Goal: Transaction & Acquisition: Purchase product/service

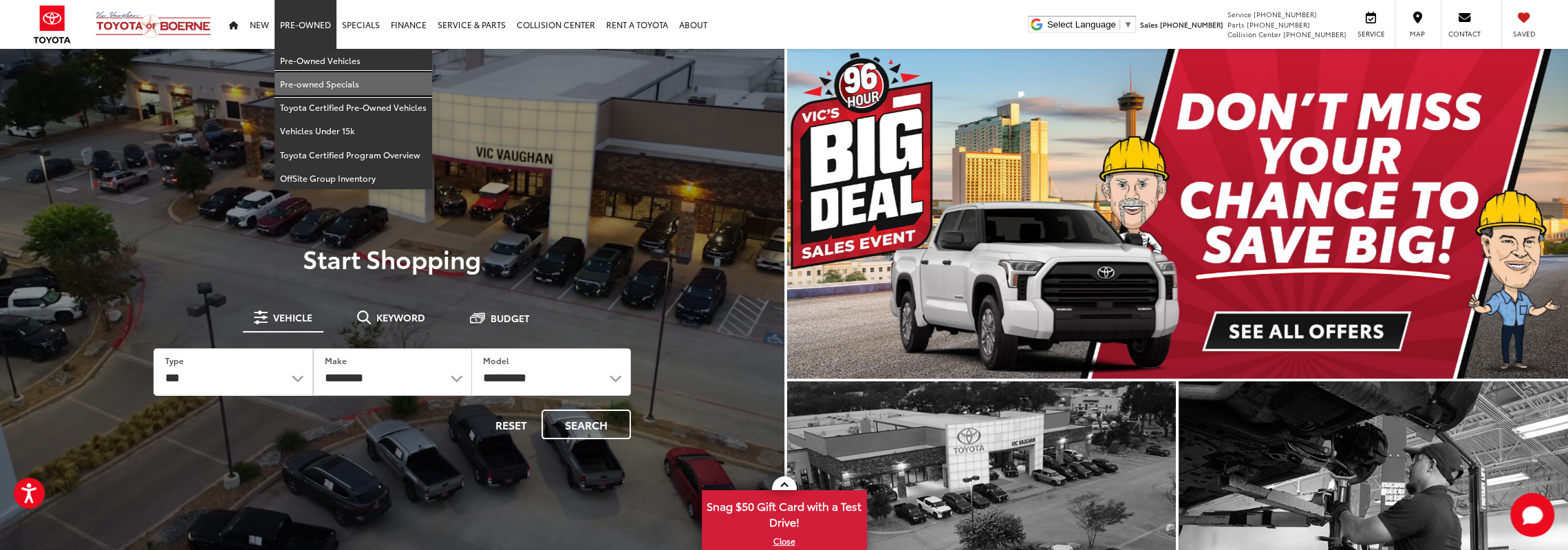
click at [320, 81] on link "Pre-owned Specials" at bounding box center [354, 84] width 157 height 23
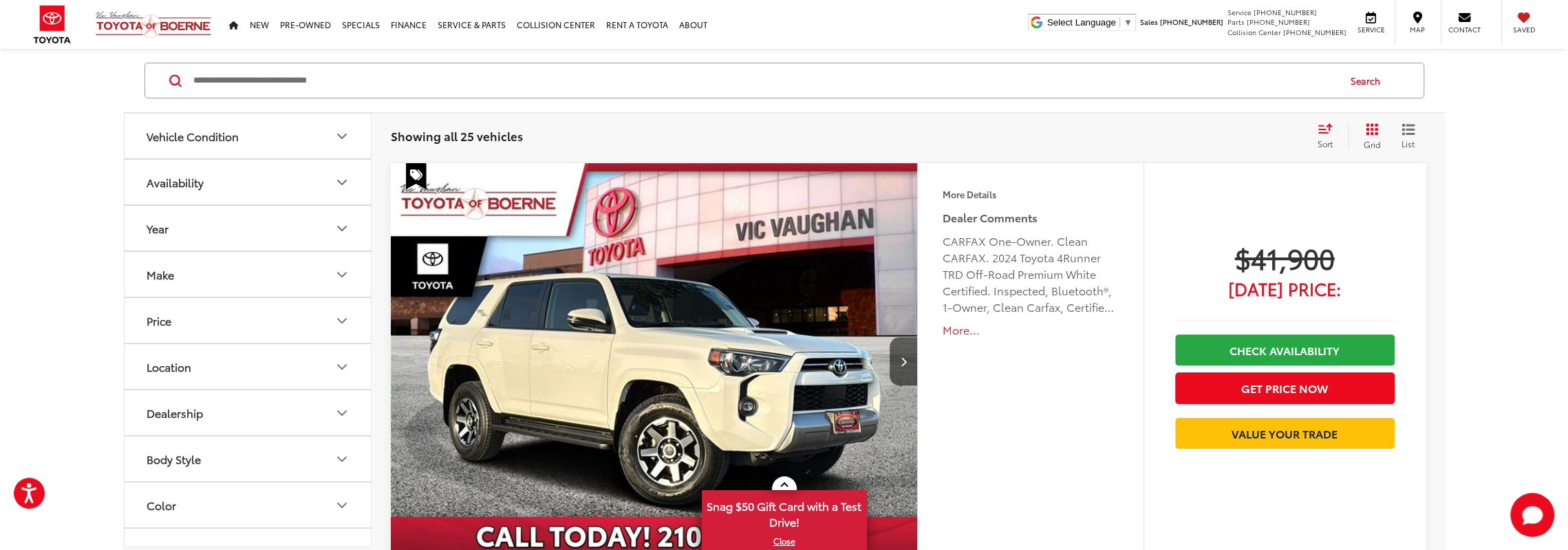
click at [267, 320] on button "Price" at bounding box center [248, 321] width 248 height 45
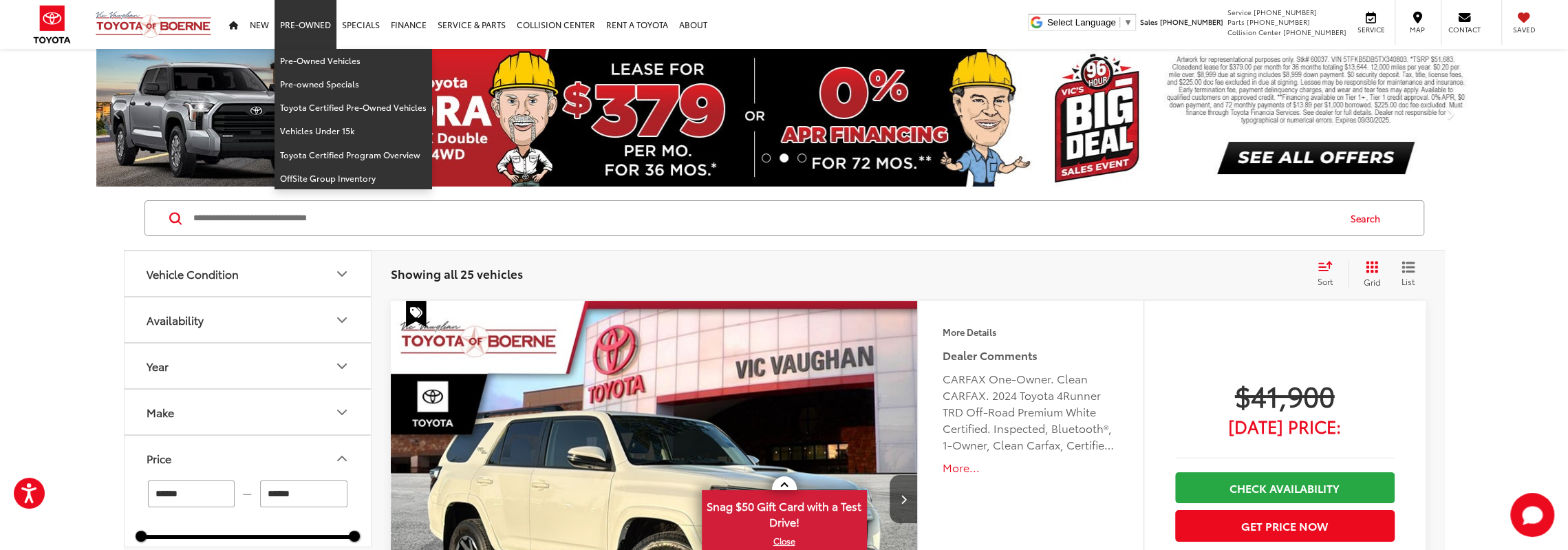
click at [303, 29] on link "Pre-Owned" at bounding box center [306, 24] width 62 height 49
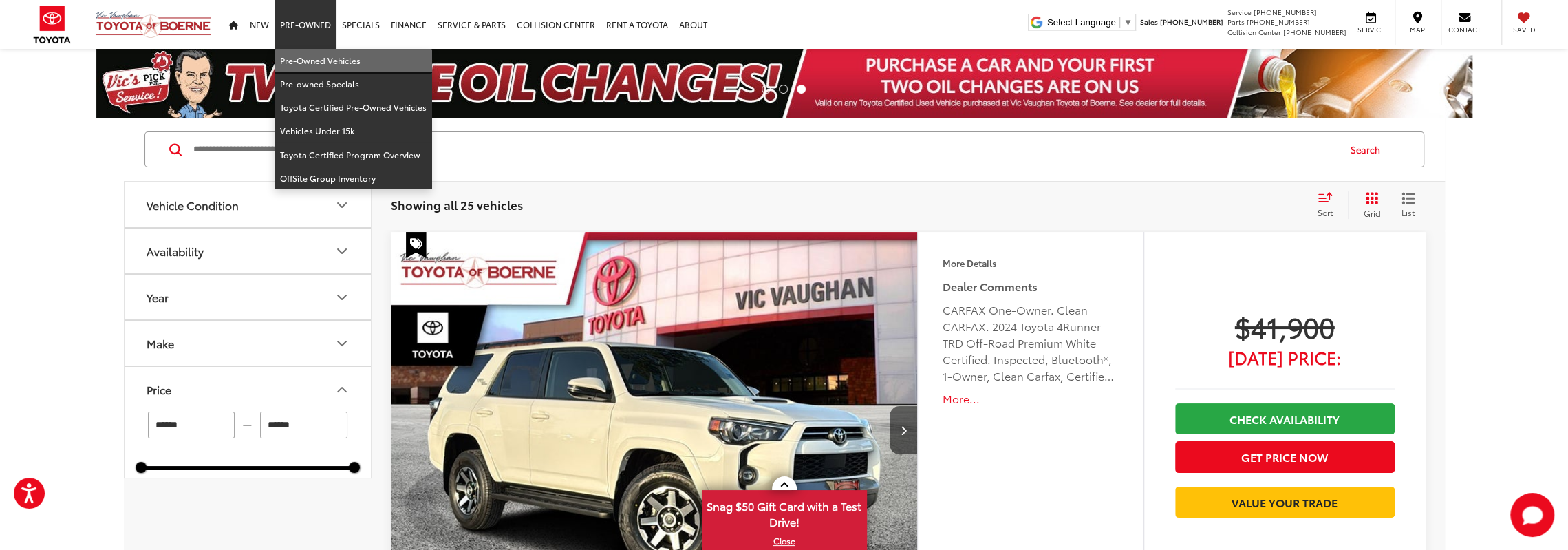
click at [304, 61] on link "Pre-Owned Vehicles" at bounding box center [354, 61] width 157 height 23
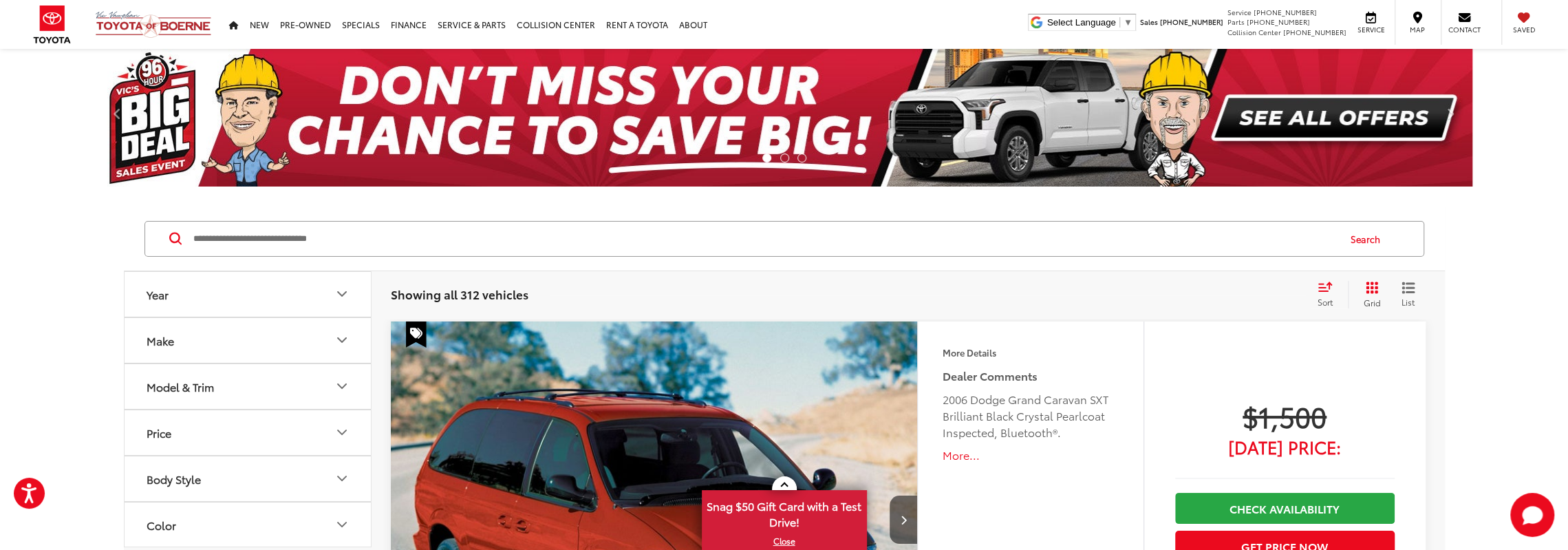
click at [1330, 295] on div "Sort" at bounding box center [1330, 295] width 37 height 28
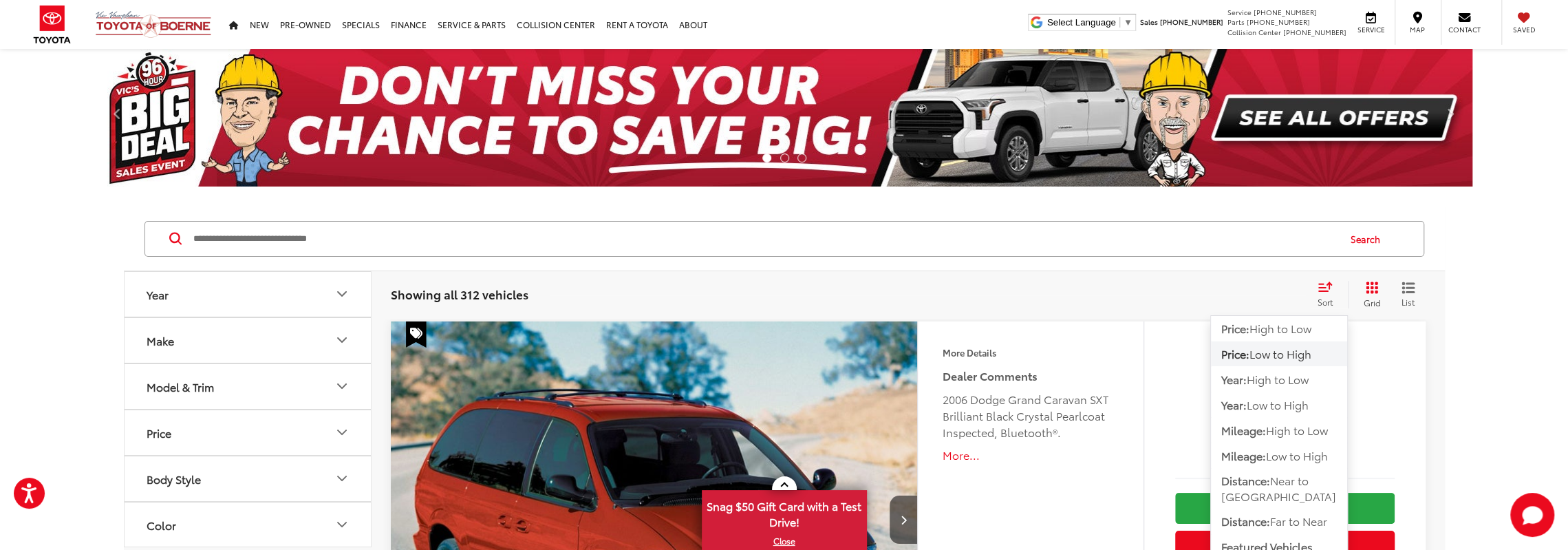
click at [1266, 356] on span "Low to High" at bounding box center [1281, 353] width 62 height 16
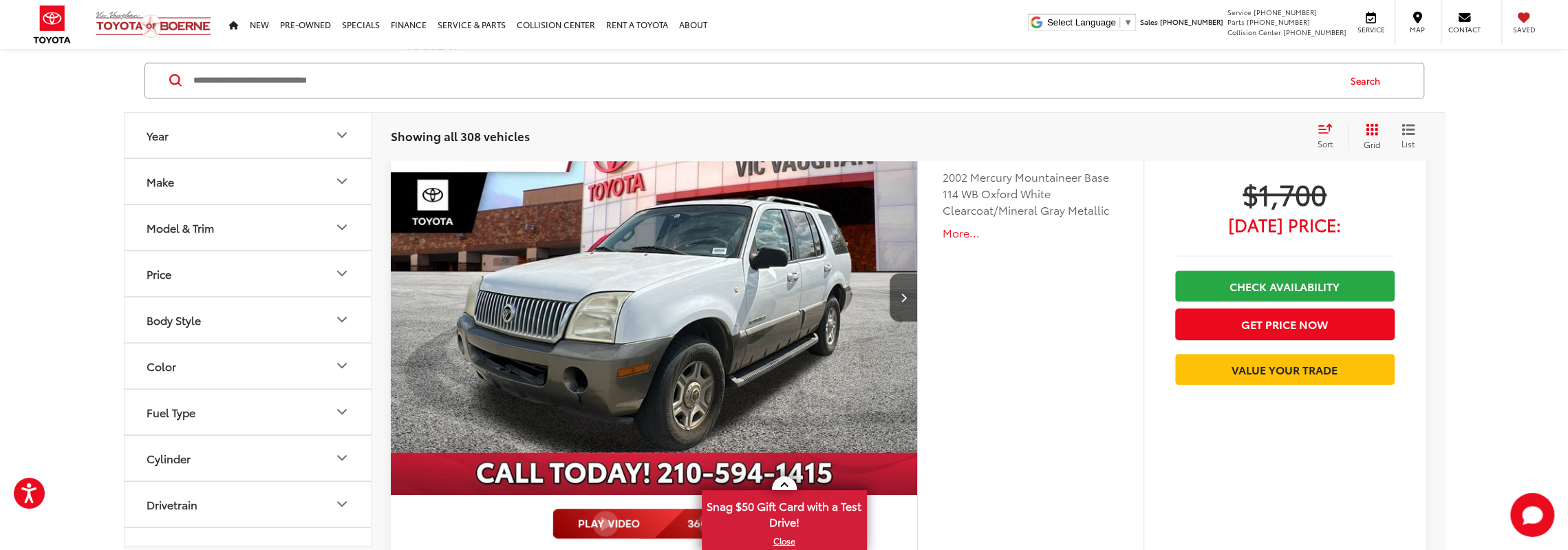
scroll to position [757, 0]
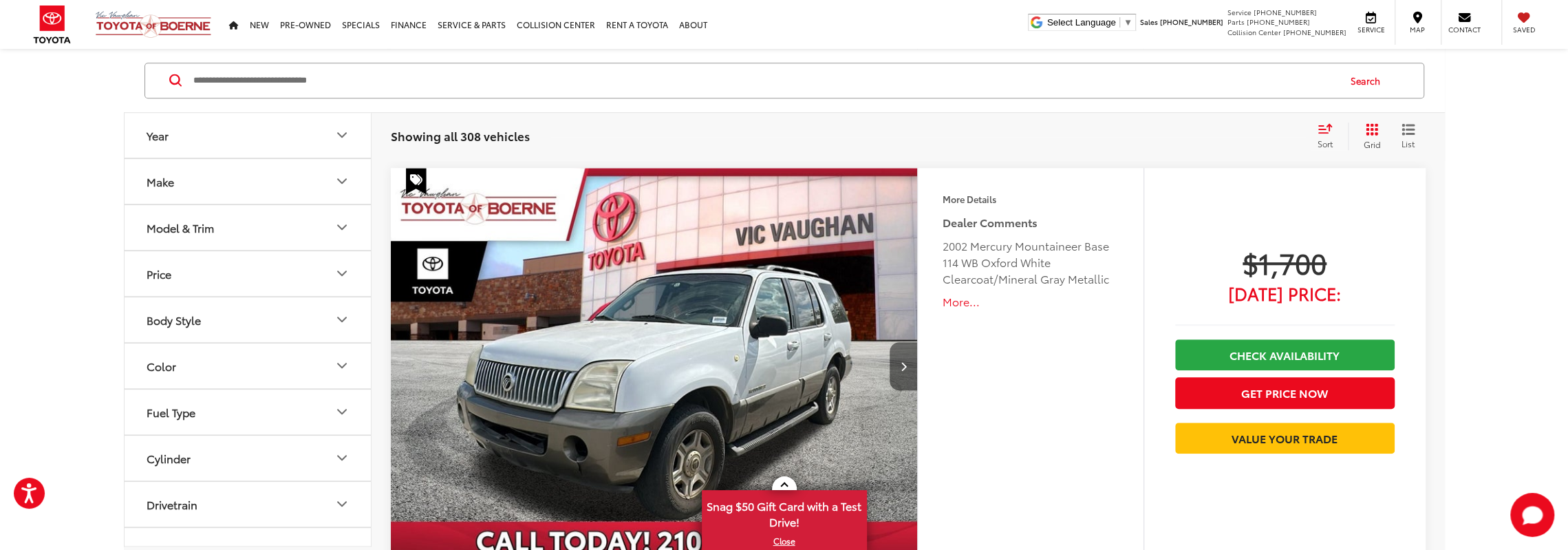
click at [909, 367] on button "Next image" at bounding box center [904, 366] width 28 height 48
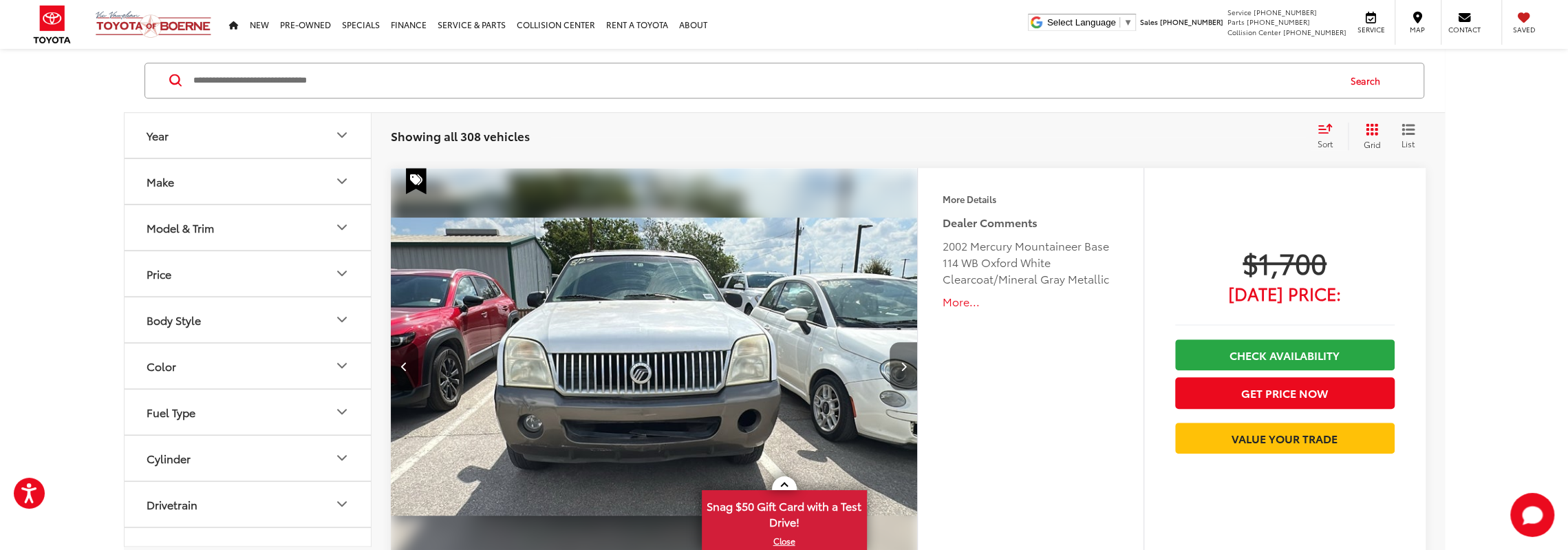
click at [909, 367] on button "Next image" at bounding box center [904, 366] width 28 height 48
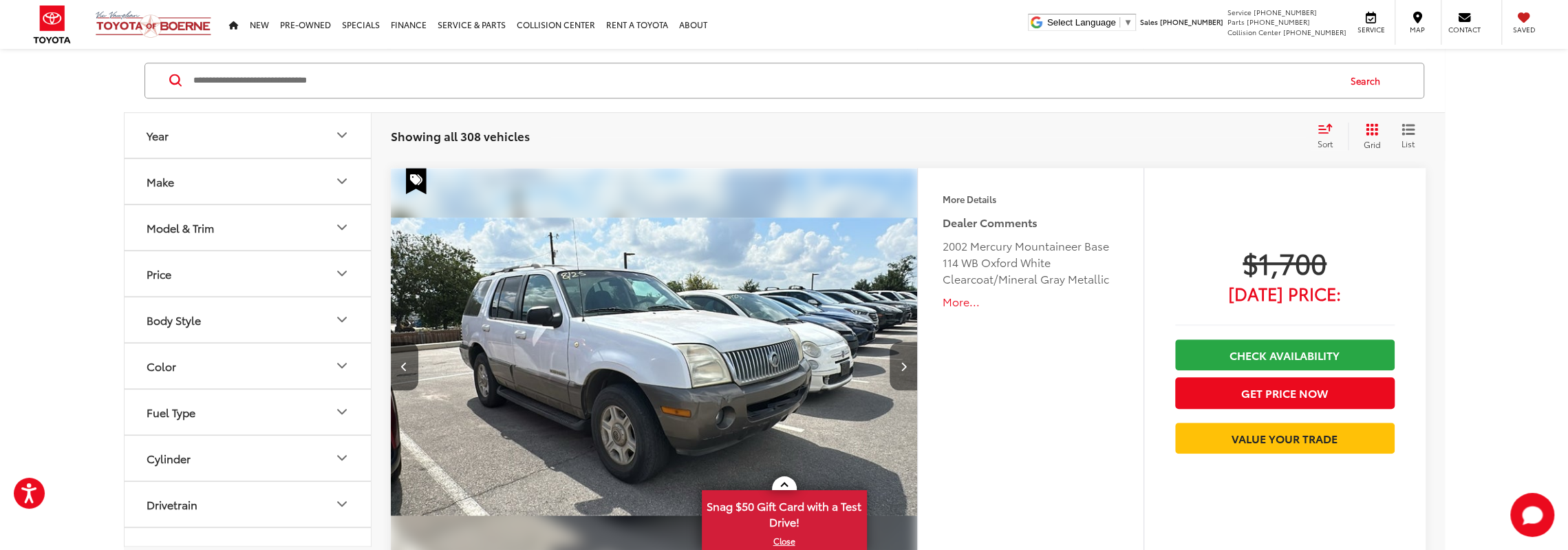
click at [909, 367] on button "Next image" at bounding box center [904, 366] width 28 height 48
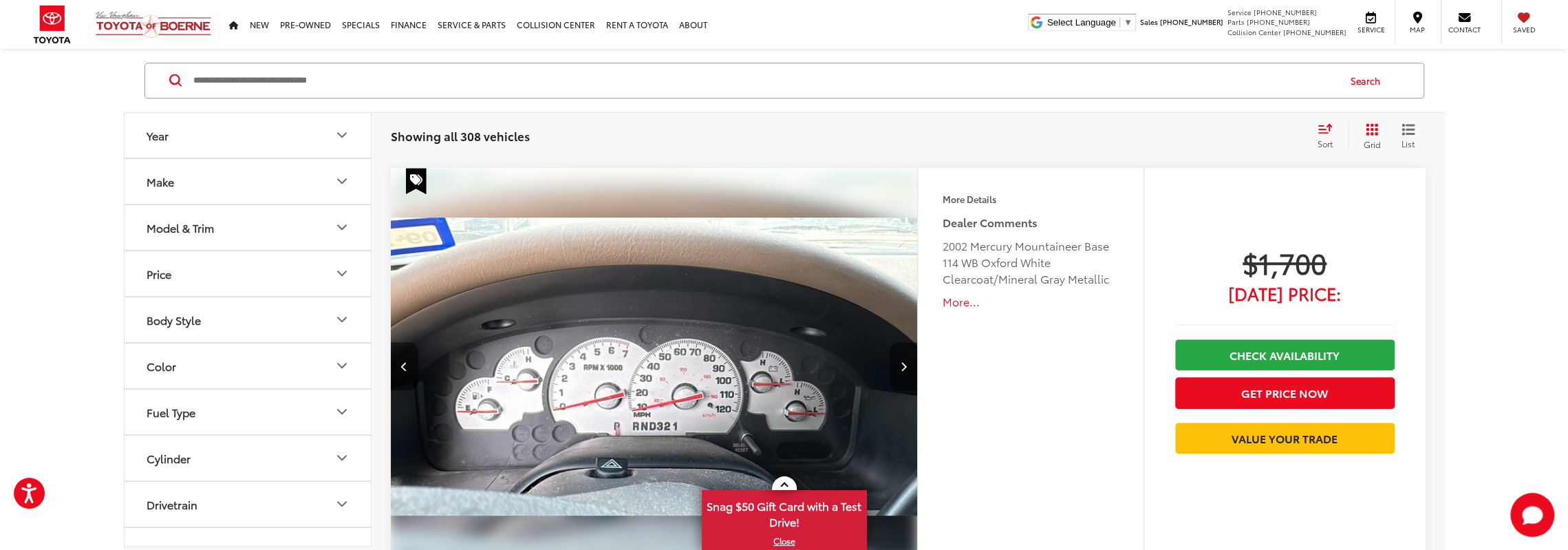
click at [909, 367] on button "Next image" at bounding box center [904, 366] width 28 height 48
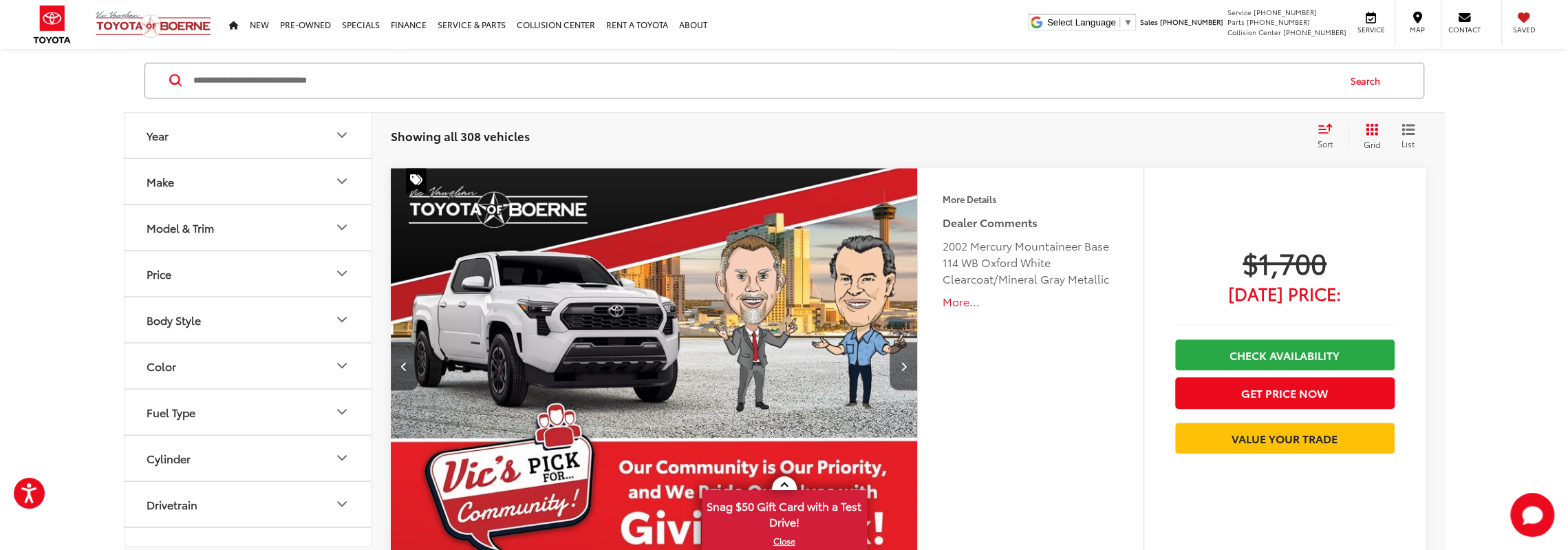
click at [909, 367] on button "Next image" at bounding box center [904, 366] width 28 height 48
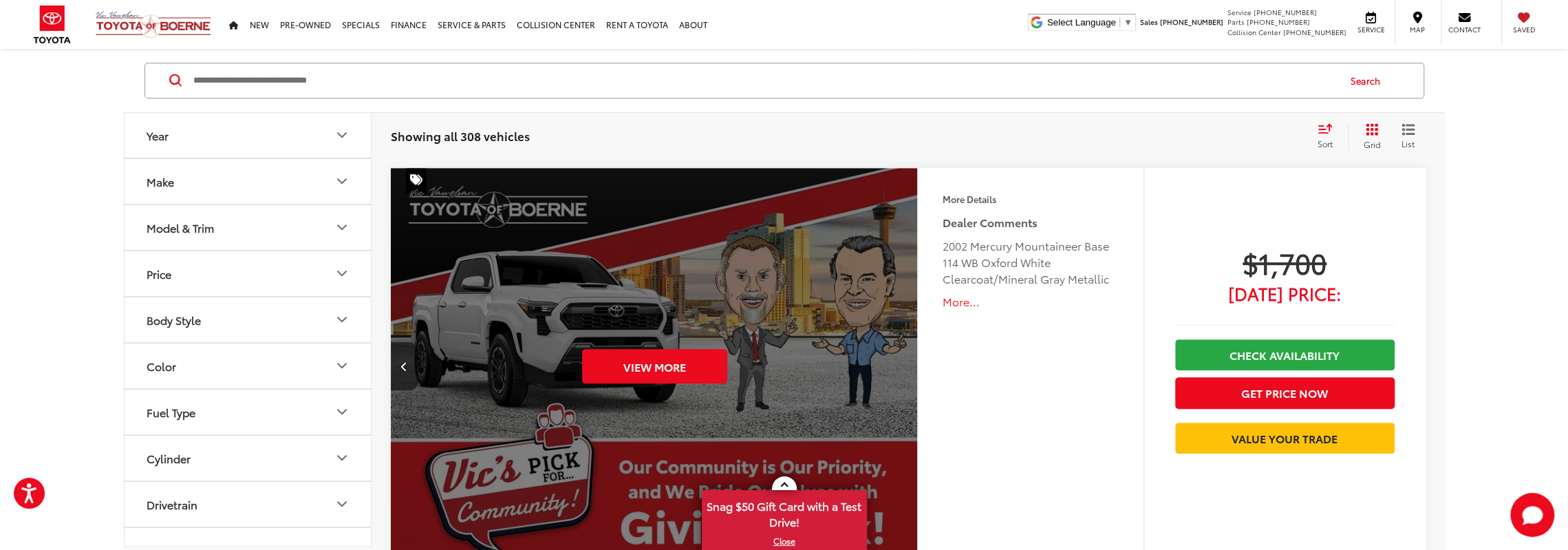
click at [909, 367] on div "View More" at bounding box center [655, 366] width 529 height 397
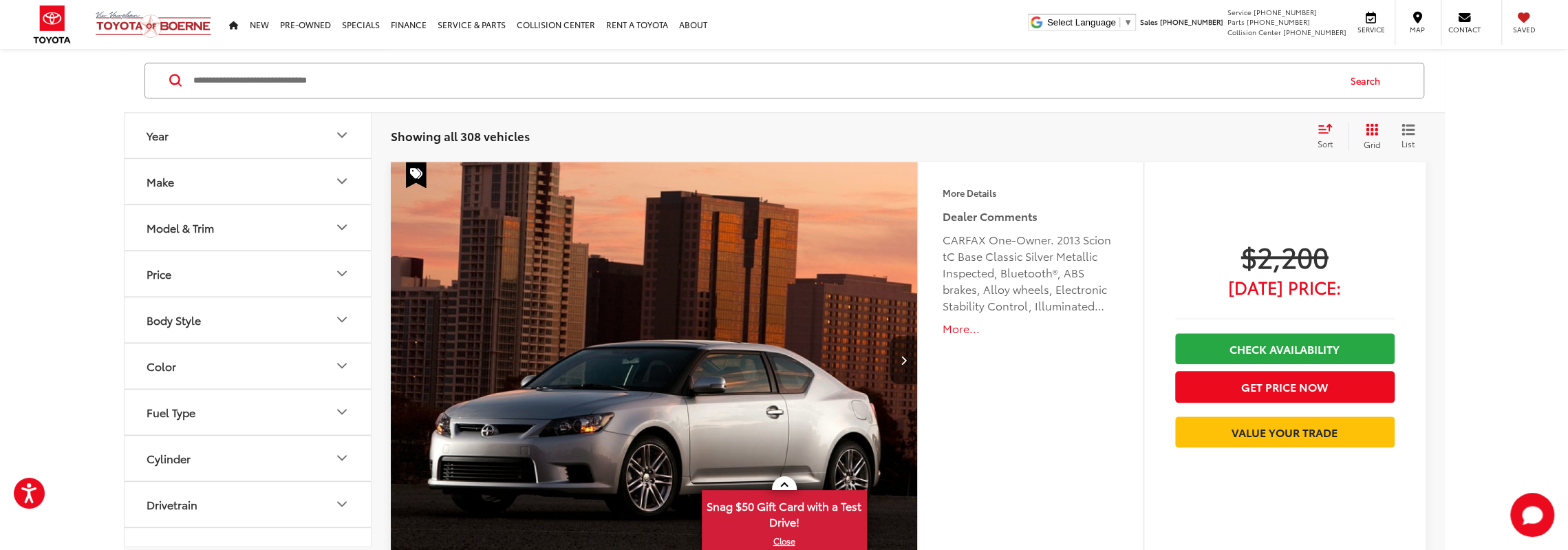
scroll to position [1398, 0]
click at [904, 347] on button "Next image" at bounding box center [904, 360] width 28 height 48
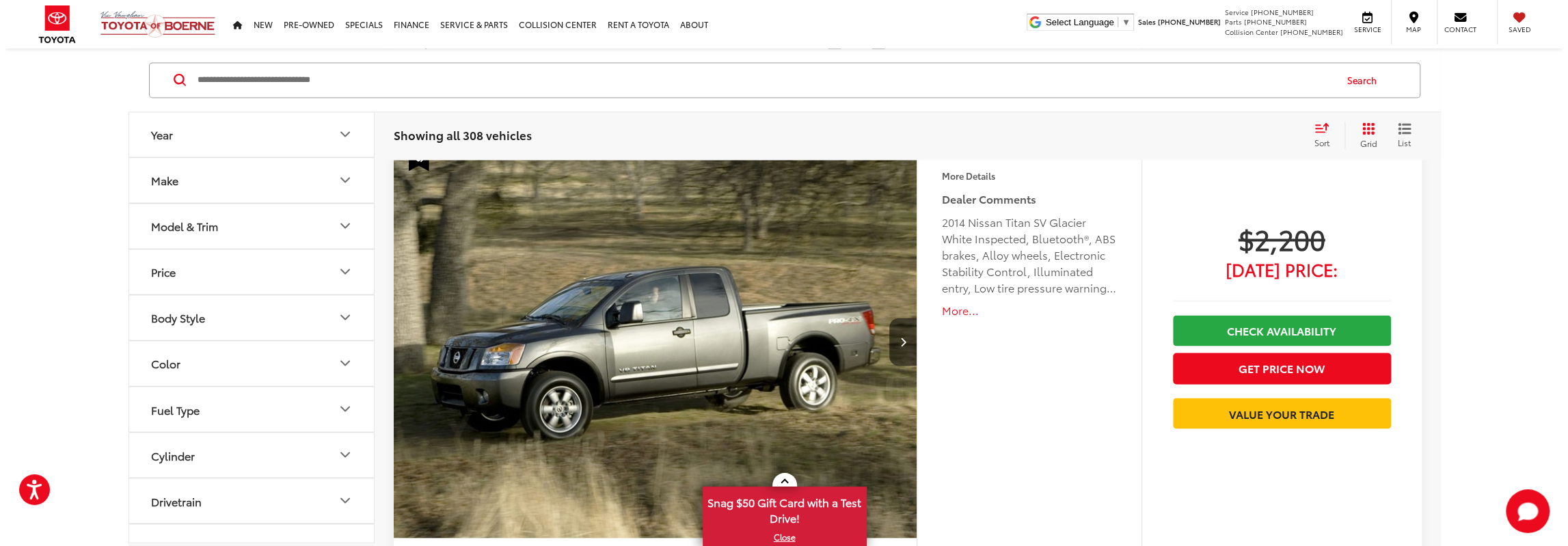
scroll to position [2003, 0]
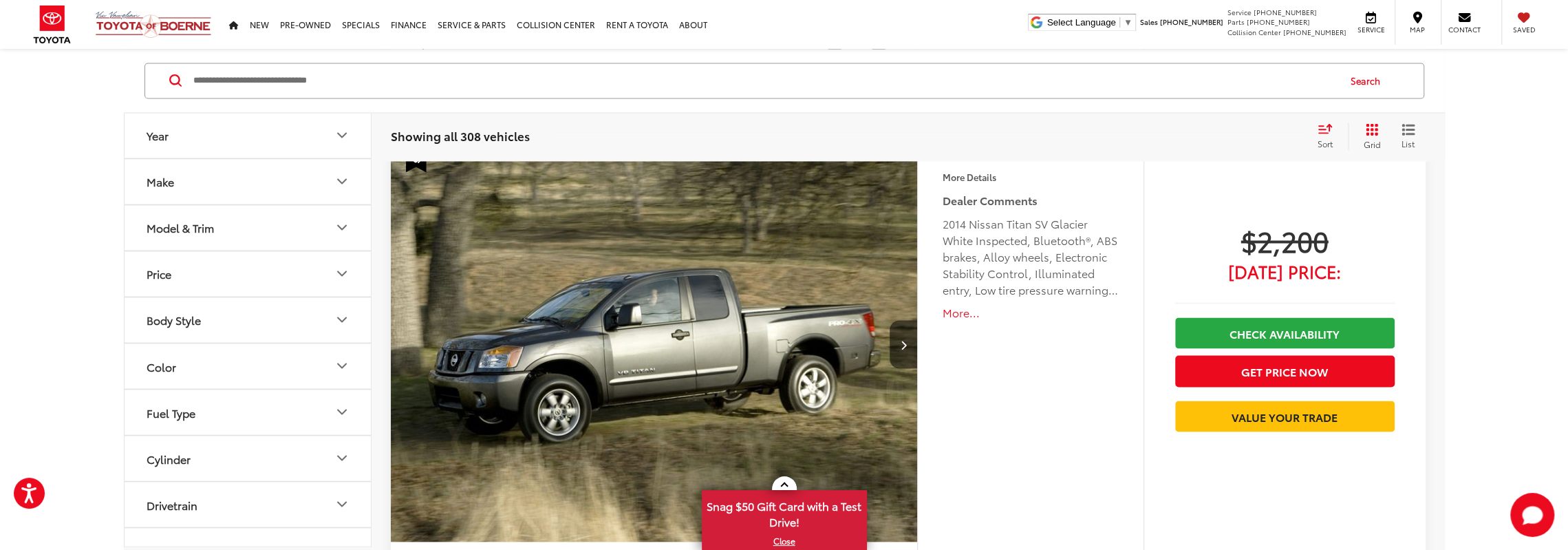
click at [960, 310] on button "More..." at bounding box center [1030, 313] width 177 height 16
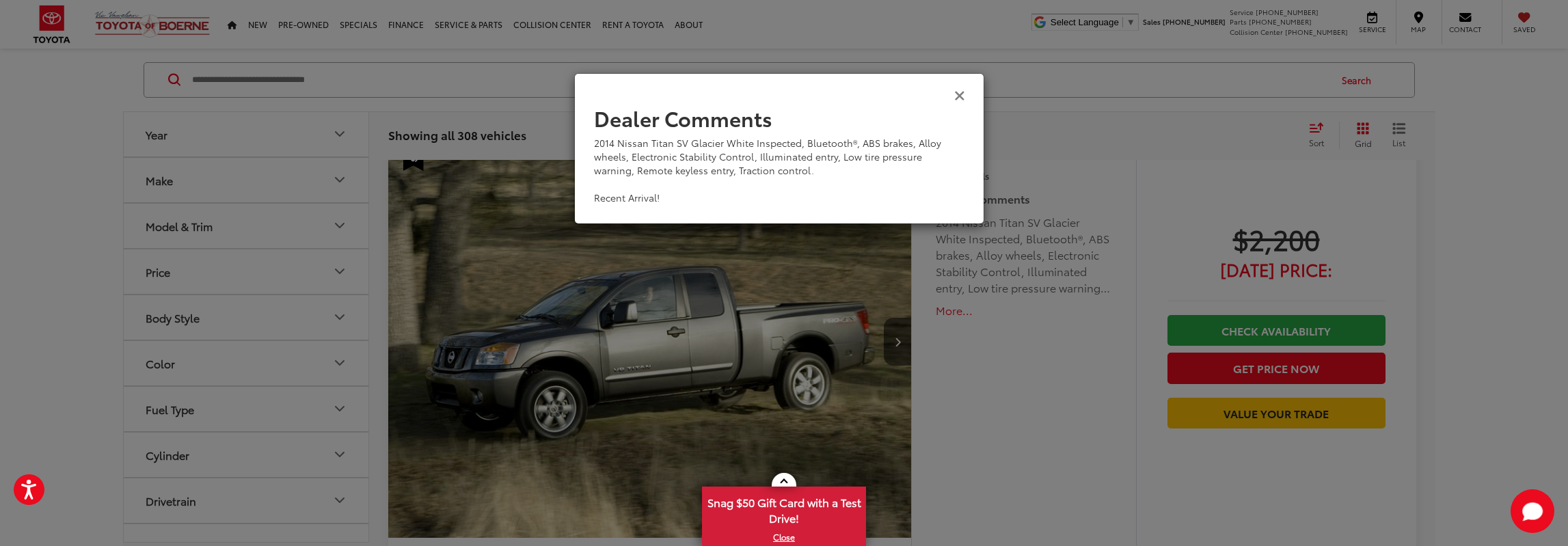
click at [960, 91] on icon "Close" at bounding box center [960, 95] width 11 height 14
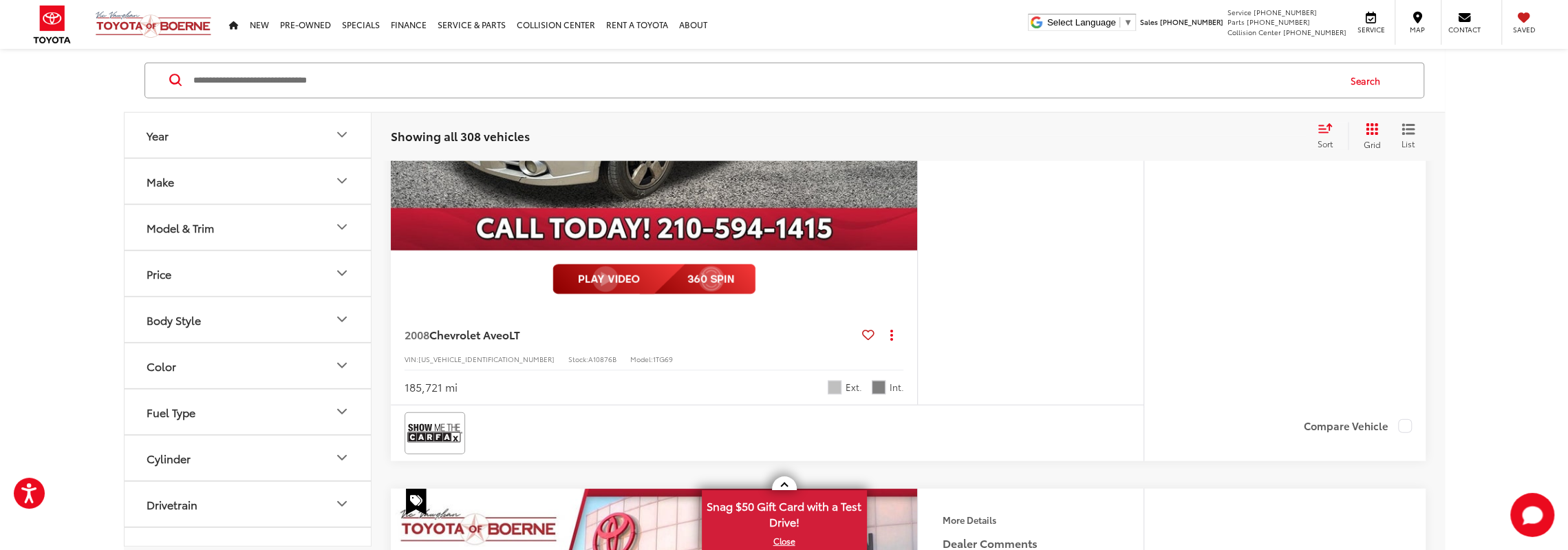
scroll to position [2706, 0]
